Goal: Task Accomplishment & Management: Use online tool/utility

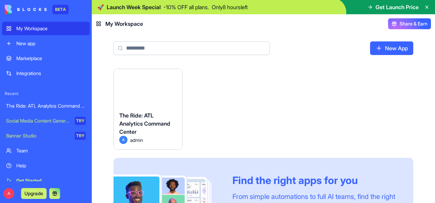
click at [138, 129] on div "The Ride: ATL Analytics Command Center" at bounding box center [147, 123] width 57 height 24
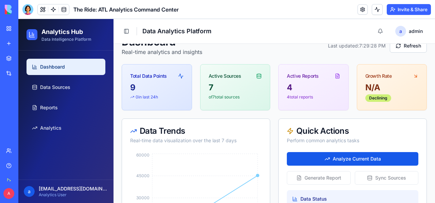
scroll to position [8, 0]
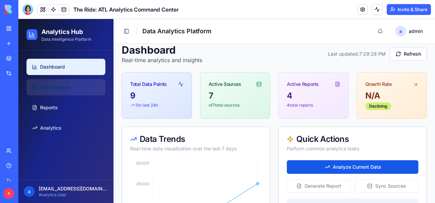
click at [55, 87] on span "Data Sources" at bounding box center [55, 87] width 30 height 7
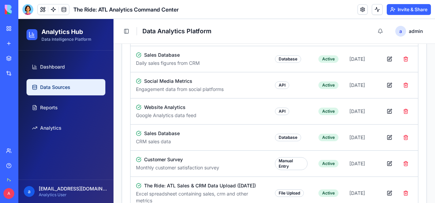
scroll to position [152, 0]
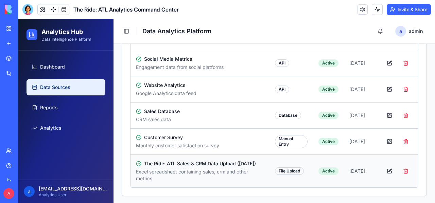
click at [385, 171] on button "button" at bounding box center [389, 171] width 14 height 12
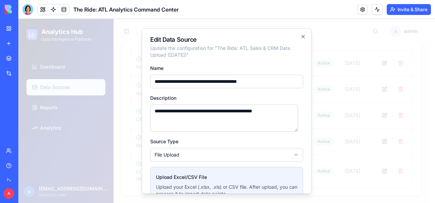
scroll to position [86, 0]
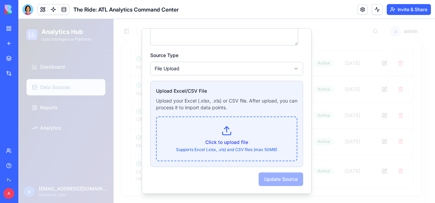
click at [226, 131] on line at bounding box center [226, 129] width 0 height 5
click at [18, 19] on input "Click to upload file Supports Excel (.xlsx, .xls) and CSV files (max 50MB)" at bounding box center [18, 19] width 0 height 0
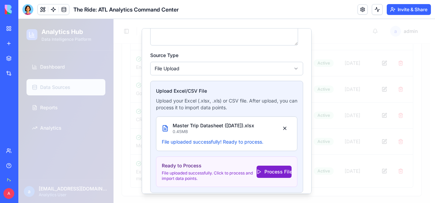
click at [266, 171] on button "Process File" at bounding box center [273, 172] width 35 height 12
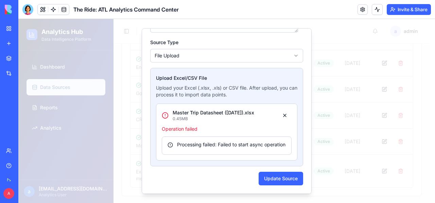
scroll to position [0, 0]
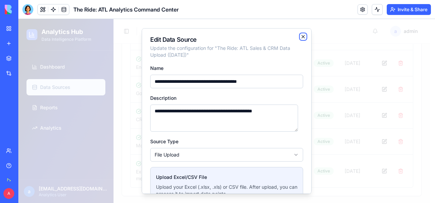
click at [302, 36] on icon "button" at bounding box center [303, 36] width 3 height 3
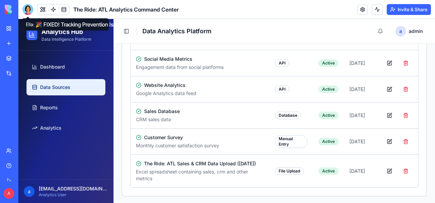
click at [24, 9] on div at bounding box center [27, 9] width 11 height 11
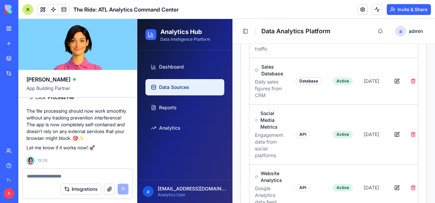
scroll to position [8662, 0]
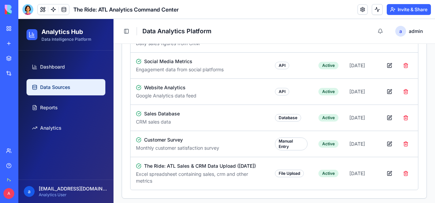
scroll to position [152, 0]
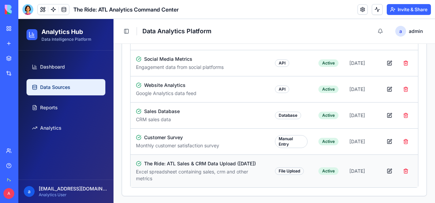
drag, startPoint x: 145, startPoint y: 163, endPoint x: 261, endPoint y: 162, distance: 116.1
click at [261, 162] on td "The Ride: ATL Sales & CRM Data Upload ([DATE]) Excel spreadsheet containing sal…" at bounding box center [199, 170] width 139 height 33
copy span "The Ride: ATL Sales & CRM Data Upload ([DATE])"
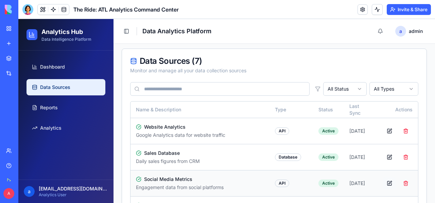
scroll to position [0, 0]
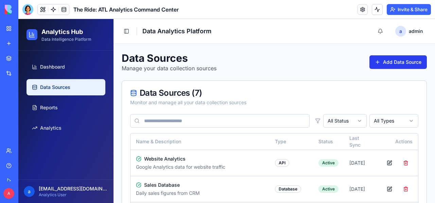
click at [390, 59] on button "Add Data Source" at bounding box center [397, 62] width 57 height 14
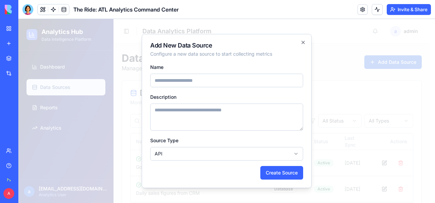
click at [180, 111] on textarea "Description" at bounding box center [226, 117] width 153 height 27
paste textarea "**********"
type textarea "**********"
click at [192, 152] on body "**********" at bounding box center [223, 188] width 411 height 338
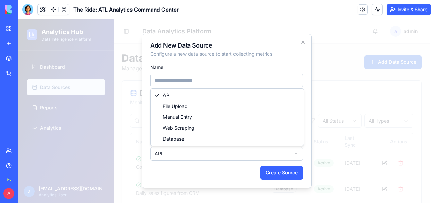
select select "**********"
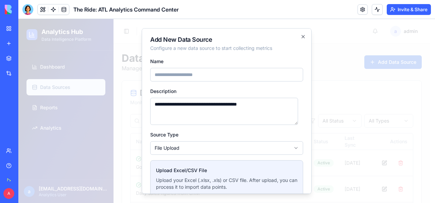
click at [188, 106] on textarea "**********" at bounding box center [224, 111] width 148 height 27
click at [175, 75] on input "Name" at bounding box center [226, 75] width 153 height 14
paste input "**********"
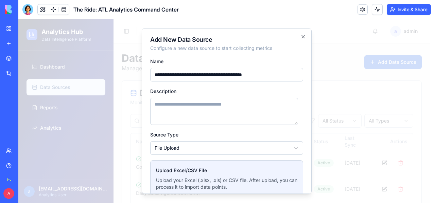
type input "**********"
click at [205, 110] on textarea "Description" at bounding box center [224, 111] width 148 height 27
click at [180, 108] on textarea "Description" at bounding box center [224, 111] width 148 height 27
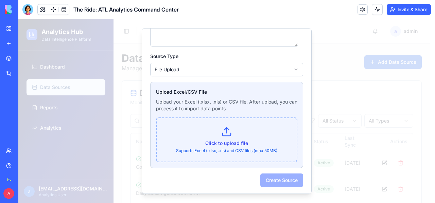
scroll to position [79, 0]
type textarea "**********"
click at [222, 133] on icon at bounding box center [226, 130] width 11 height 11
click at [18, 19] on input "Click to upload file Supports Excel (.xlsx, .xls) and CSV files (max 50MB)" at bounding box center [18, 19] width 0 height 0
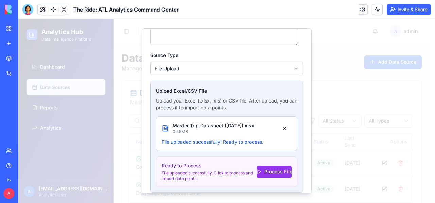
scroll to position [105, 0]
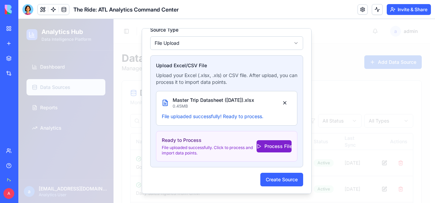
click at [271, 147] on button "Process File" at bounding box center [273, 146] width 35 height 12
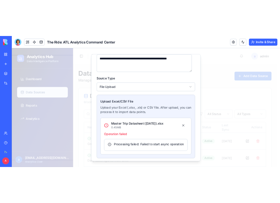
scroll to position [98, 0]
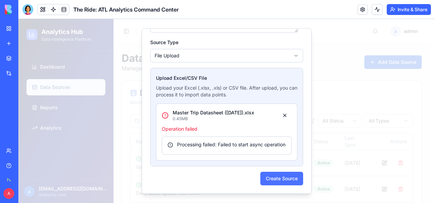
click at [270, 181] on button "Create Source" at bounding box center [281, 179] width 43 height 14
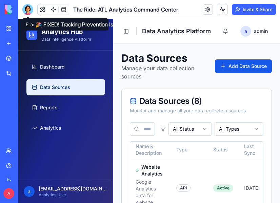
click at [28, 8] on div at bounding box center [27, 9] width 11 height 11
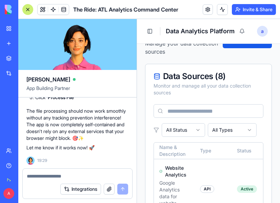
scroll to position [8662, 0]
click at [43, 176] on textarea at bounding box center [78, 176] width 102 height 7
click at [108, 188] on button "button" at bounding box center [109, 189] width 11 height 11
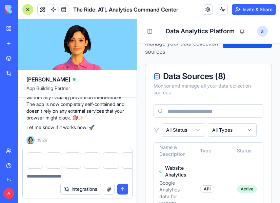
click at [56, 177] on textarea at bounding box center [78, 176] width 102 height 7
type textarea "*"
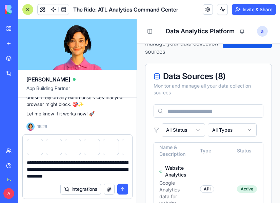
type textarea "**********"
click at [123, 188] on button "submit" at bounding box center [122, 189] width 11 height 11
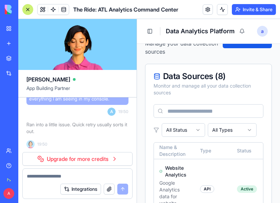
scroll to position [8871, 0]
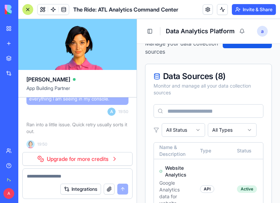
click at [83, 157] on link "Upgrade for more credits" at bounding box center [77, 159] width 110 height 14
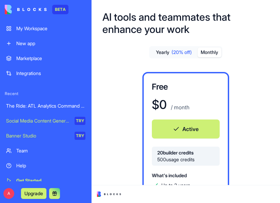
click at [207, 52] on button "Monthly" at bounding box center [210, 53] width 24 height 10
